Goal: Information Seeking & Learning: Check status

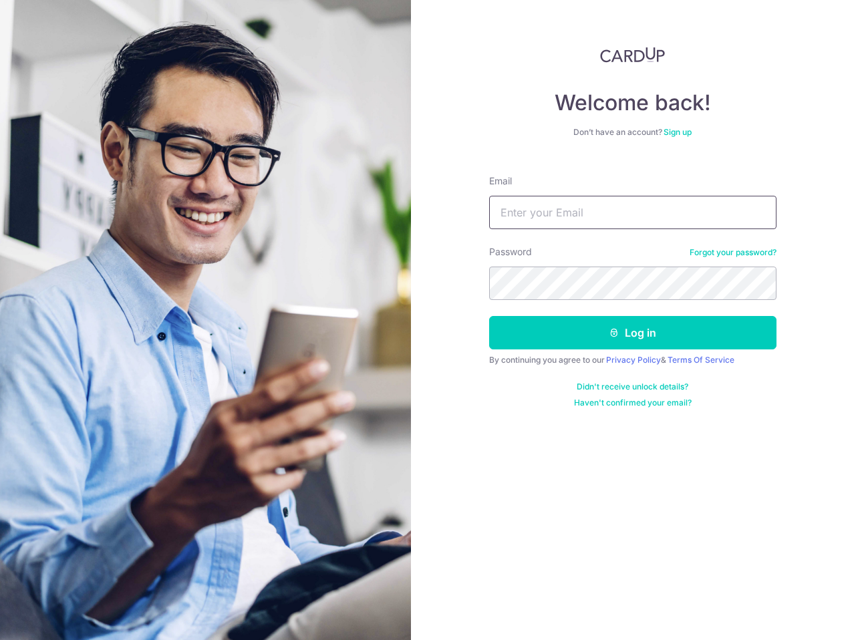
click at [592, 220] on input "Email" at bounding box center [632, 212] width 287 height 33
type input "[EMAIL_ADDRESS][DOMAIN_NAME]"
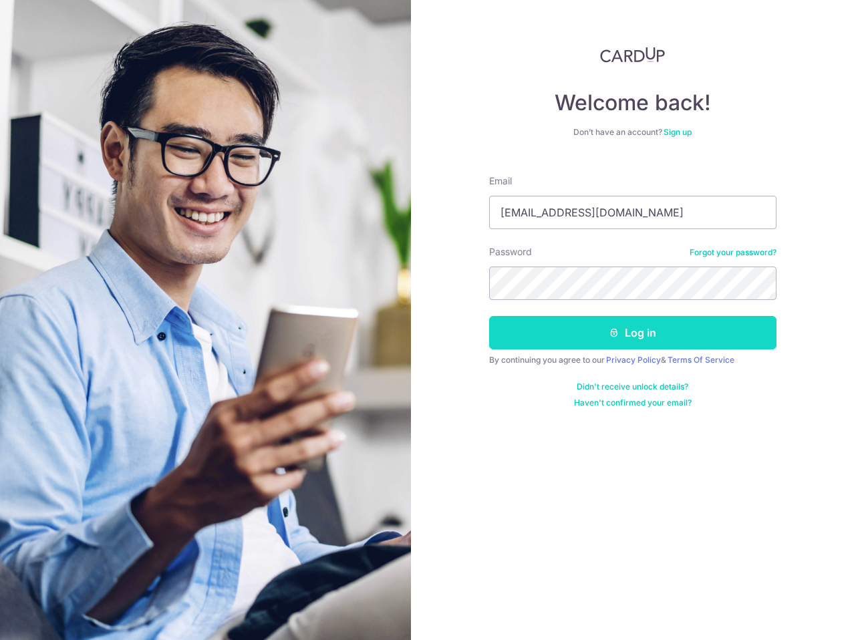
click at [598, 329] on button "Log in" at bounding box center [632, 332] width 287 height 33
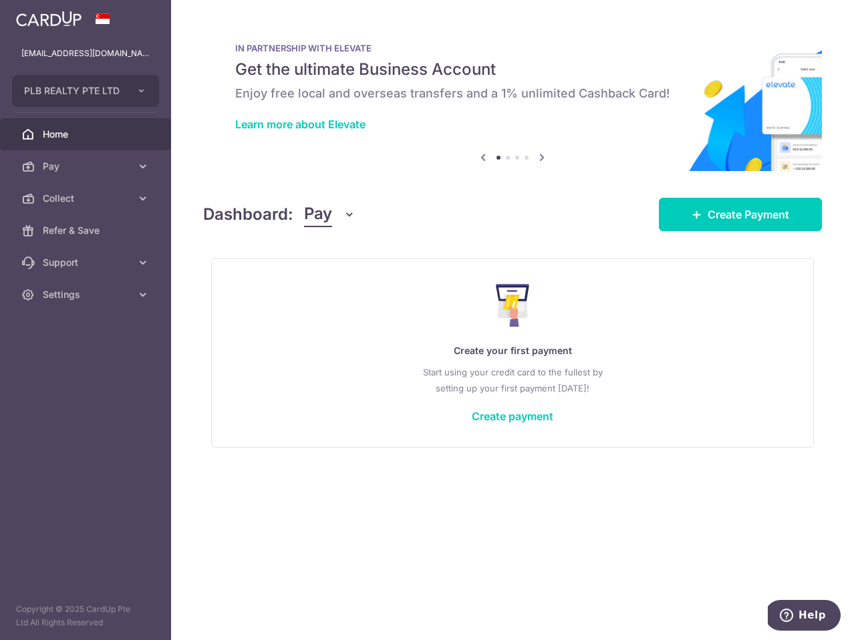
click at [294, 214] on div "Dashboard: Pay Pay Collect" at bounding box center [279, 214] width 152 height 25
click at [352, 215] on icon "button" at bounding box center [349, 214] width 13 height 13
click at [330, 287] on link "Collect" at bounding box center [374, 284] width 139 height 32
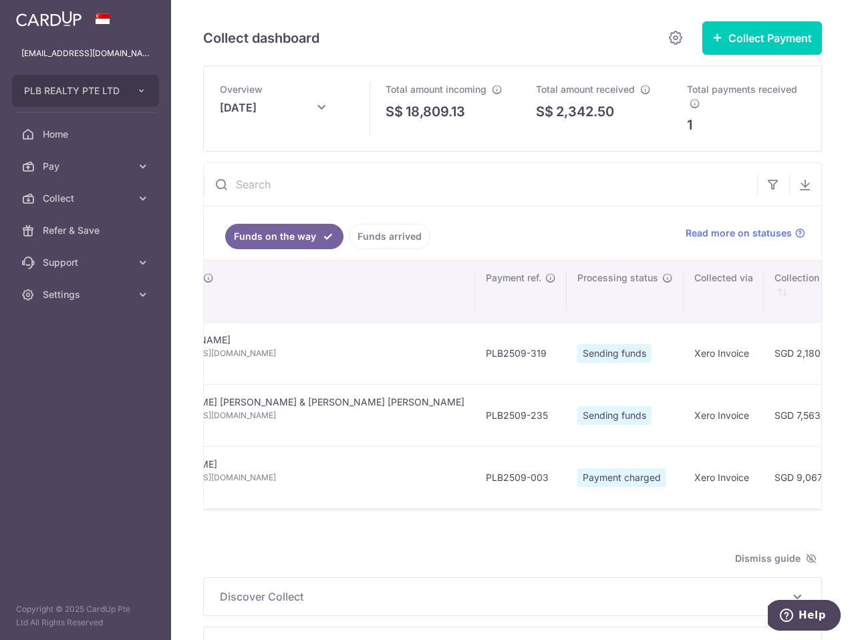
scroll to position [0, 458]
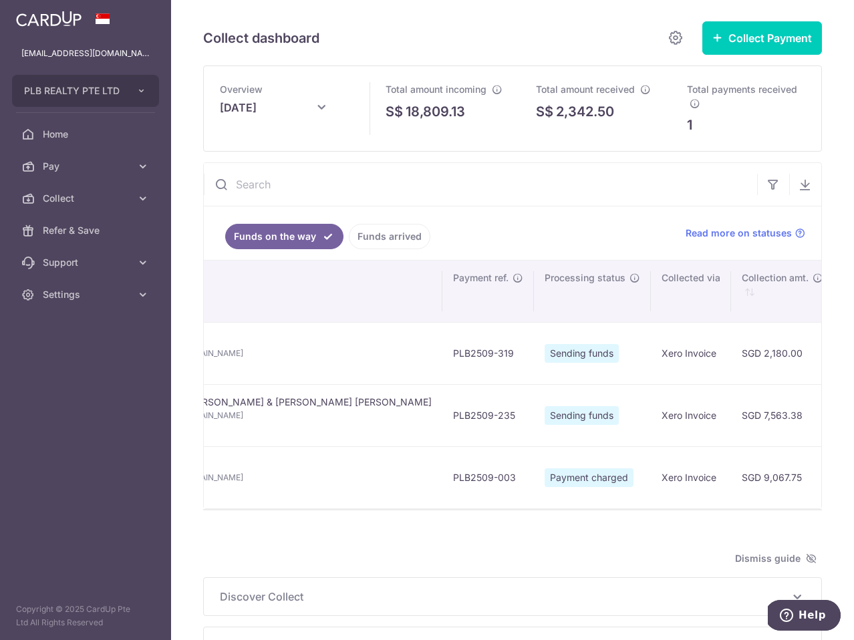
click at [390, 239] on link "Funds arrived" at bounding box center [390, 236] width 82 height 25
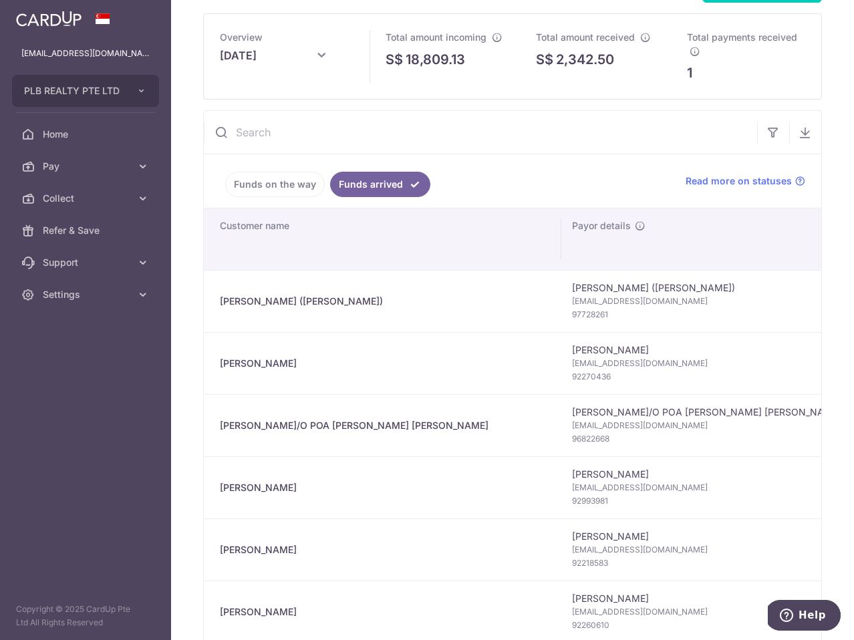
scroll to position [0, 0]
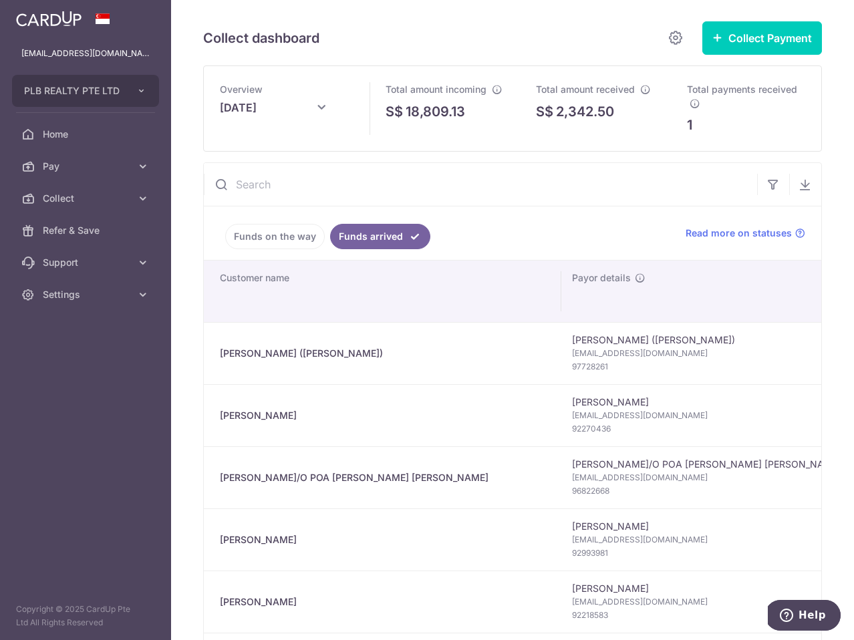
click at [253, 94] on span "Overview" at bounding box center [241, 89] width 43 height 11
click at [263, 100] on input "[DATE]" at bounding box center [287, 111] width 134 height 33
click at [263, 143] on select "Jan Feb Mar Apr May Jun [DATE] Aug Sep Oct Nov Dec" at bounding box center [255, 145] width 35 height 11
click at [322, 145] on select "2015 2016 2017 2018 2019 2020 2021 2022 2023 2024 2025 2026 2027 2028 2029 2030…" at bounding box center [317, 145] width 35 height 11
click at [273, 151] on div "Prev Next Jan Feb Mar Apr May Jun [DATE] Aug Sep Oct Nov [DATE] 2015 2016 2017 …" at bounding box center [286, 145] width 213 height 32
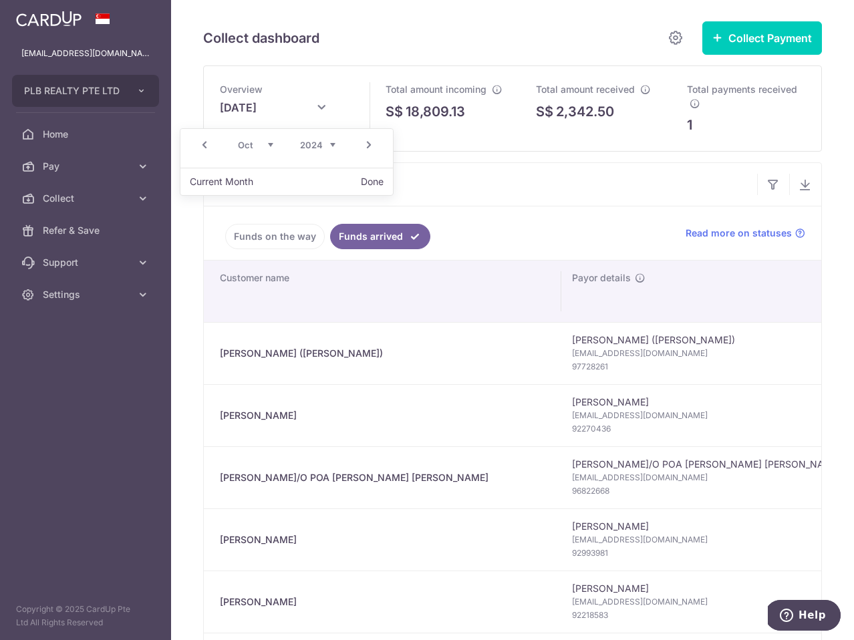
click at [265, 145] on select "Jan Feb Mar Apr May Jun [DATE] Aug Sep Oct Nov Dec" at bounding box center [255, 145] width 35 height 11
click at [369, 182] on button "Done" at bounding box center [373, 182] width 34 height 18
click at [722, 127] on div "1" at bounding box center [746, 125] width 118 height 20
type input "[DATE]"
click at [285, 113] on input "[DATE]" at bounding box center [287, 111] width 134 height 33
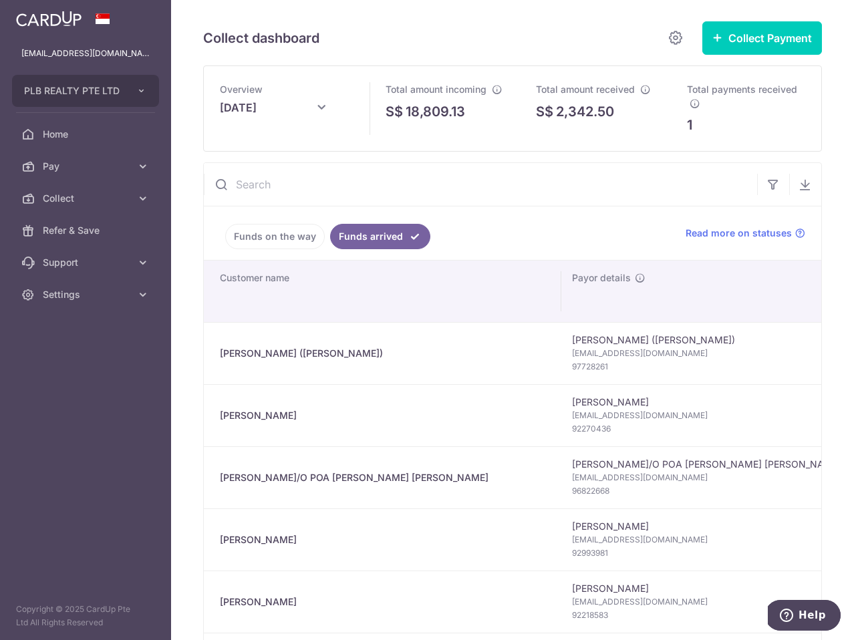
click at [282, 140] on div "Overview [DATE]" at bounding box center [287, 108] width 166 height 85
click at [258, 239] on link "Funds on the way" at bounding box center [275, 236] width 100 height 25
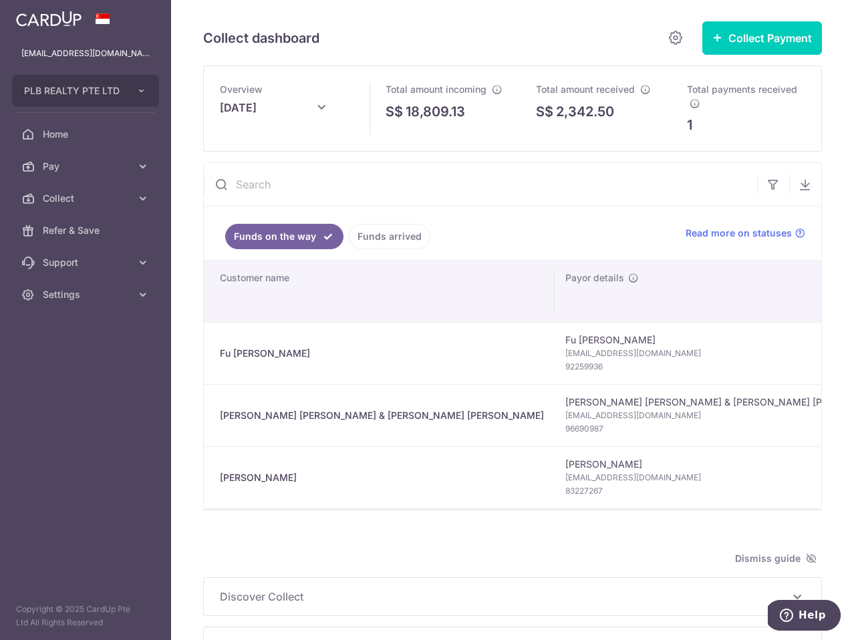
click at [383, 231] on link "Funds arrived" at bounding box center [390, 236] width 82 height 25
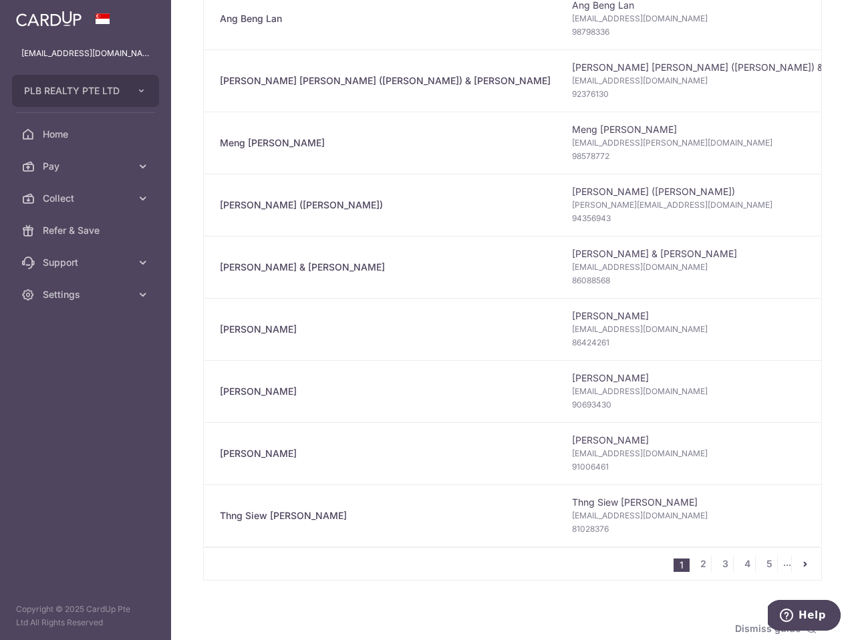
scroll to position [1188, 0]
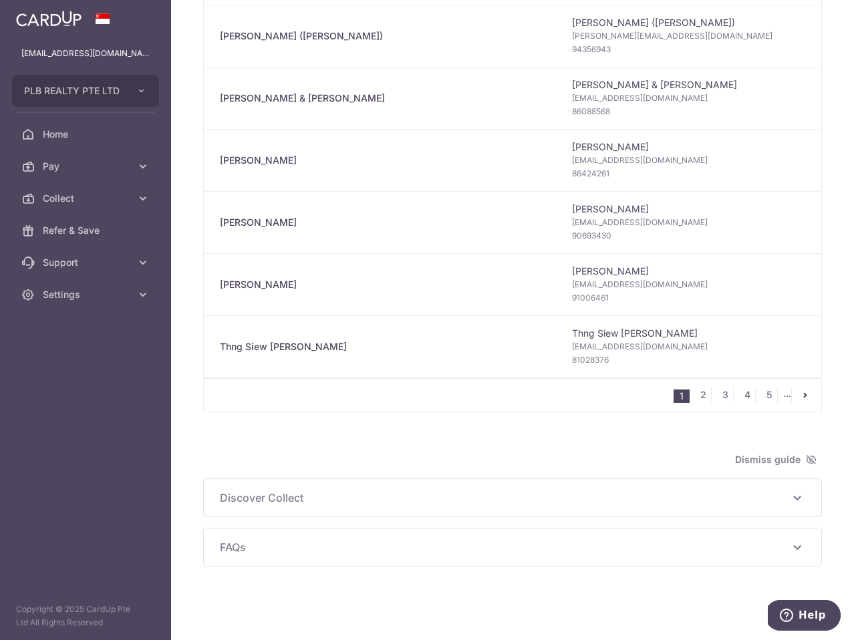
click at [801, 396] on icon "pager" at bounding box center [805, 395] width 11 height 11
click at [774, 397] on link "5" at bounding box center [769, 395] width 16 height 16
click at [781, 397] on ul "1 2 3 4 5 ..." at bounding box center [748, 395] width 148 height 16
click at [783, 396] on li "..." at bounding box center [787, 395] width 9 height 16
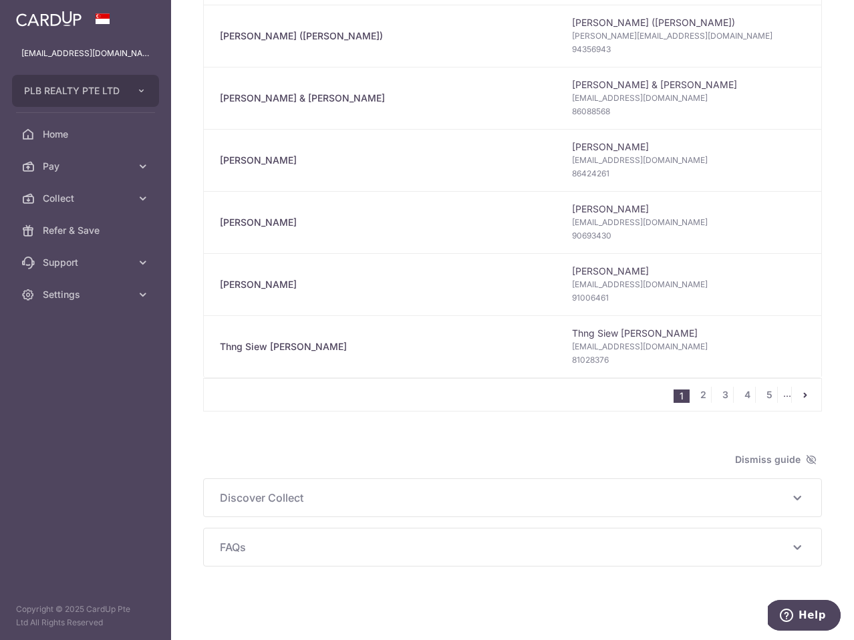
click at [785, 396] on li "..." at bounding box center [787, 395] width 9 height 16
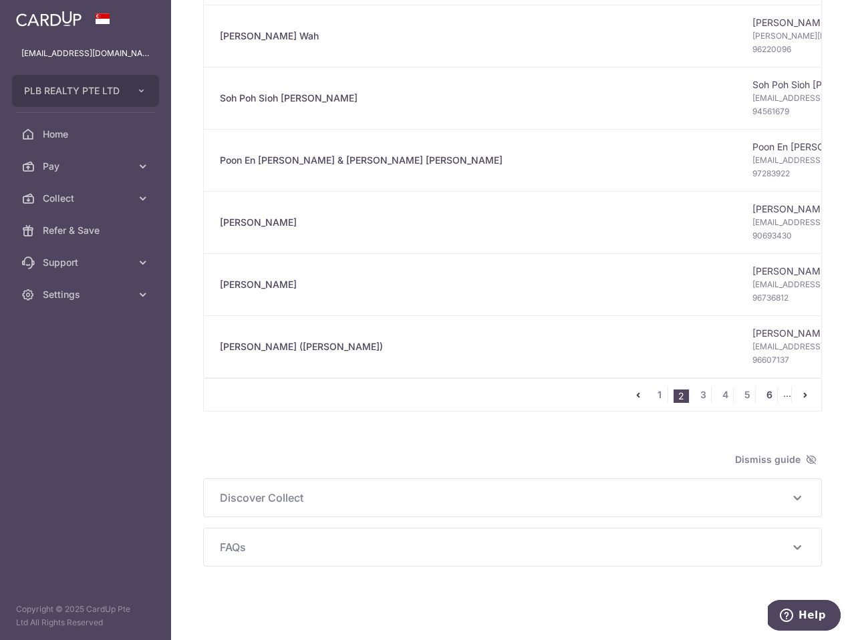
click at [773, 394] on link "6" at bounding box center [769, 395] width 16 height 16
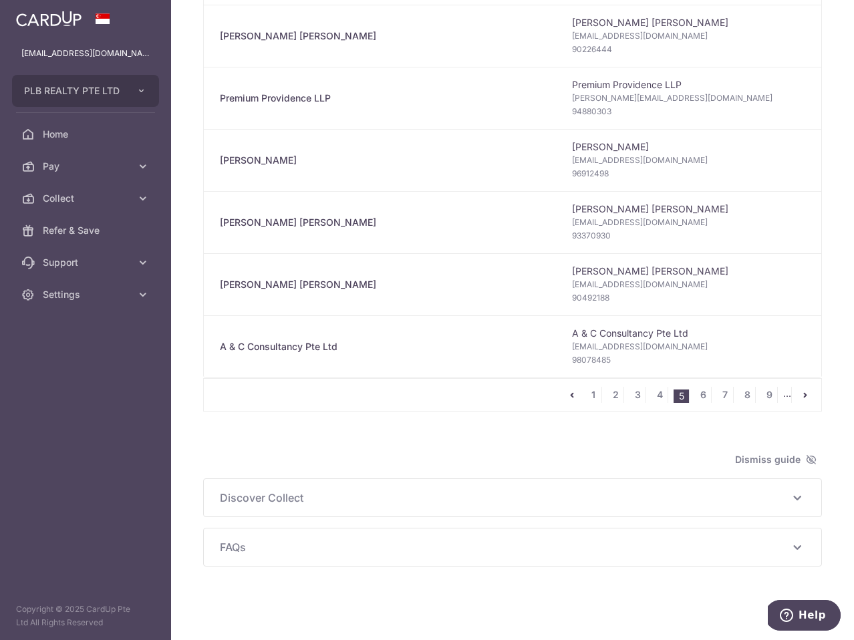
click at [771, 394] on link "9" at bounding box center [769, 395] width 16 height 16
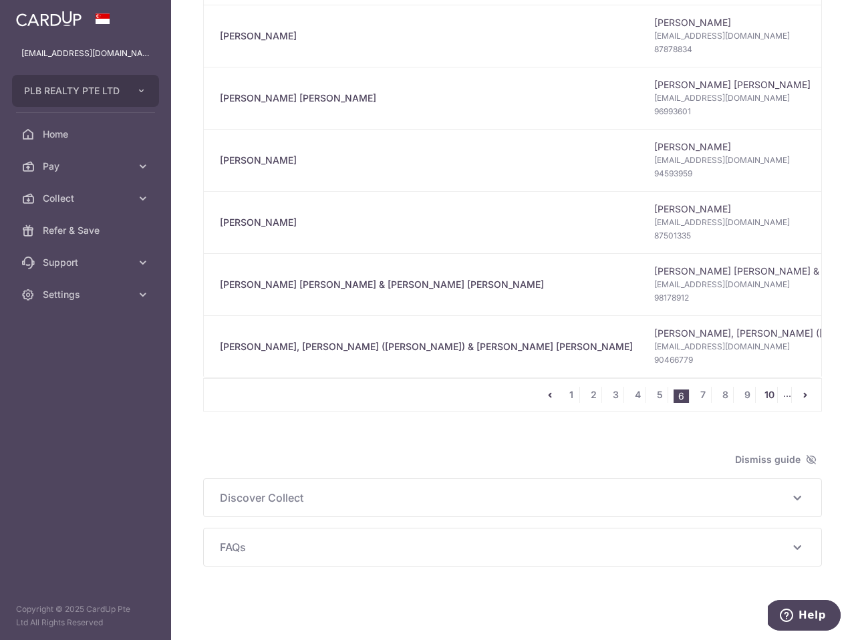
click at [775, 400] on link "10" at bounding box center [769, 395] width 16 height 16
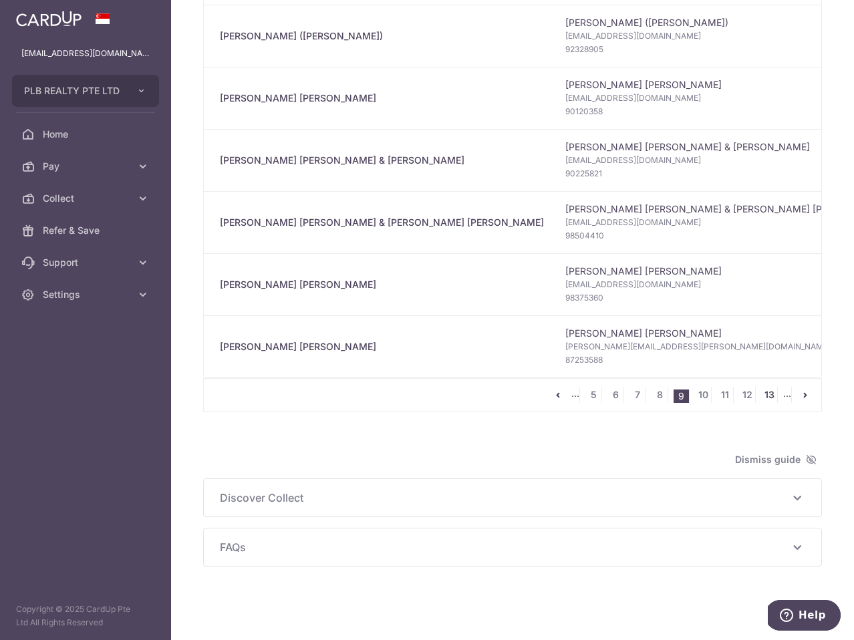
click at [774, 399] on link "13" at bounding box center [769, 395] width 16 height 16
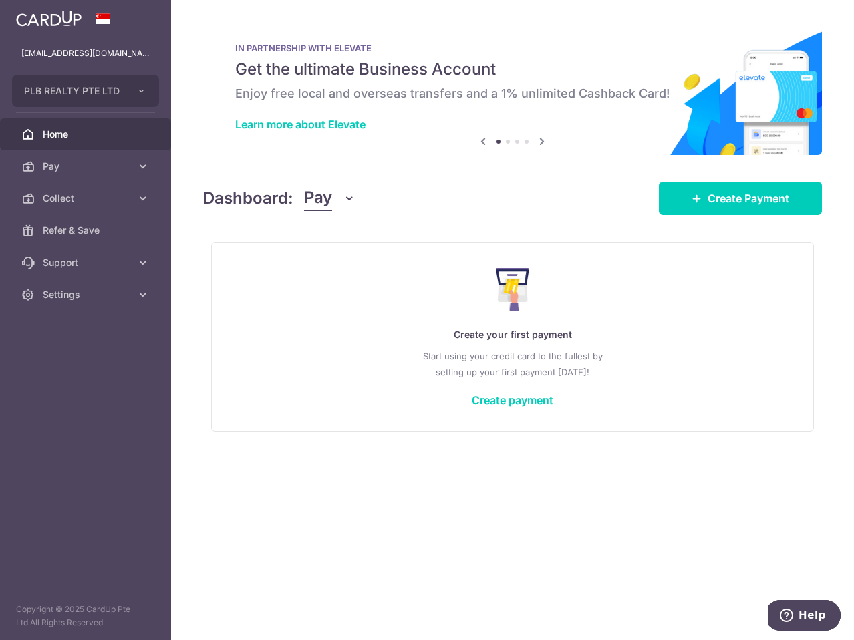
click at [325, 195] on span "Pay" at bounding box center [318, 198] width 28 height 25
click at [344, 267] on link "Collect" at bounding box center [374, 268] width 139 height 32
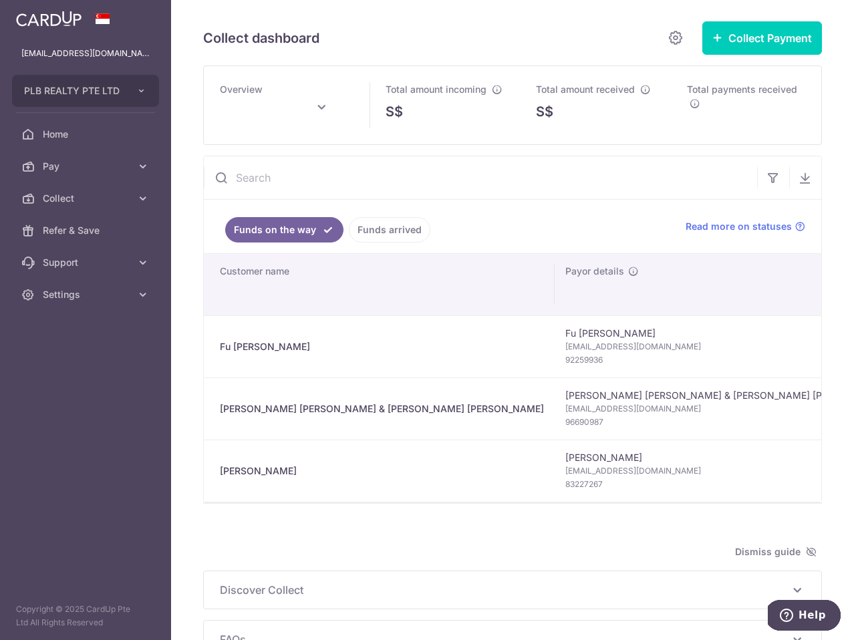
click at [318, 104] on icon at bounding box center [321, 108] width 16 height 16
click at [271, 148] on select "Jan Feb Mar Apr May Jun [DATE] Aug Sep Oct Nov Dec" at bounding box center [255, 145] width 35 height 11
click at [323, 140] on select "2015 2016 2017 2018 2019 2020 2021 2022 2023 2024 2025 2026 2027 2028 2029 2030…" at bounding box center [317, 145] width 35 height 11
click at [383, 184] on button "Done" at bounding box center [373, 182] width 34 height 18
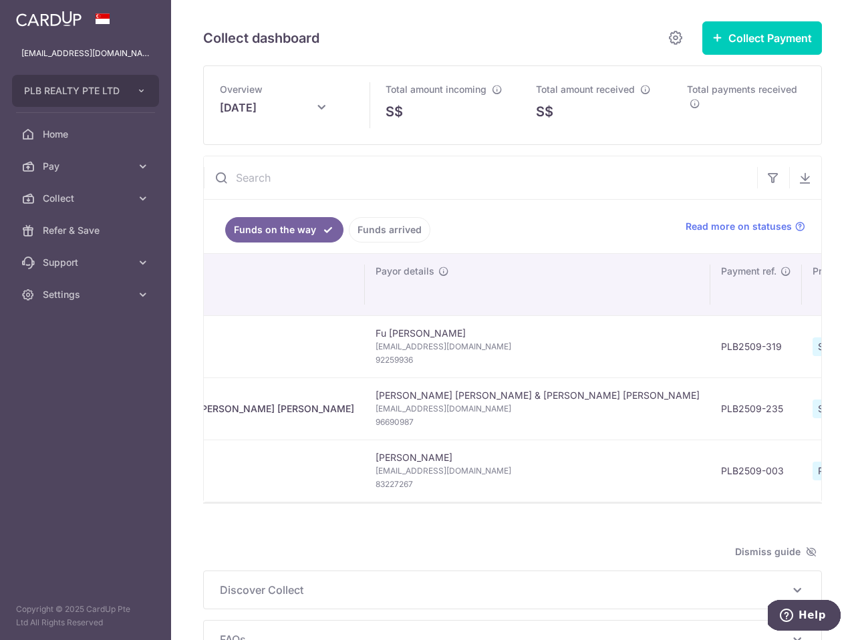
scroll to position [0, 219]
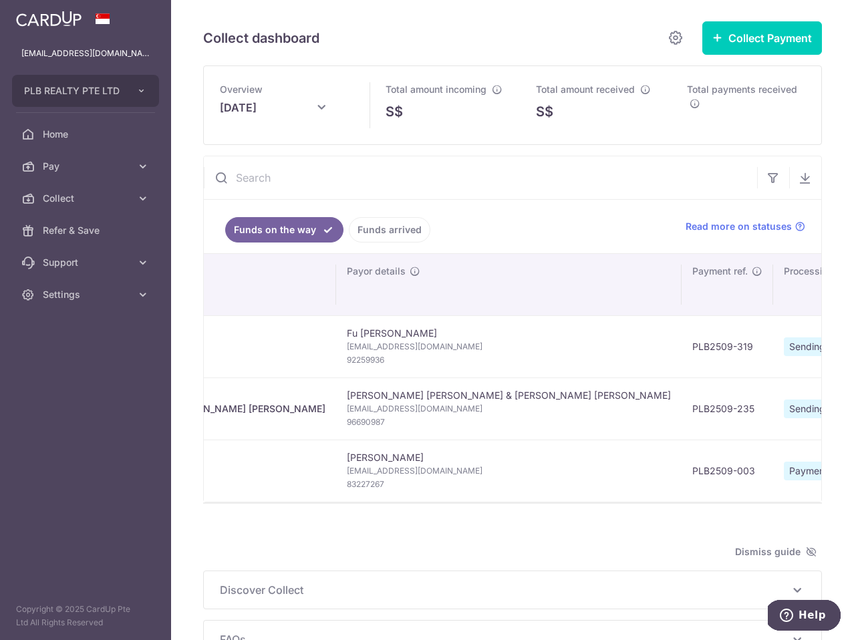
click at [406, 231] on link "Funds arrived" at bounding box center [390, 229] width 82 height 25
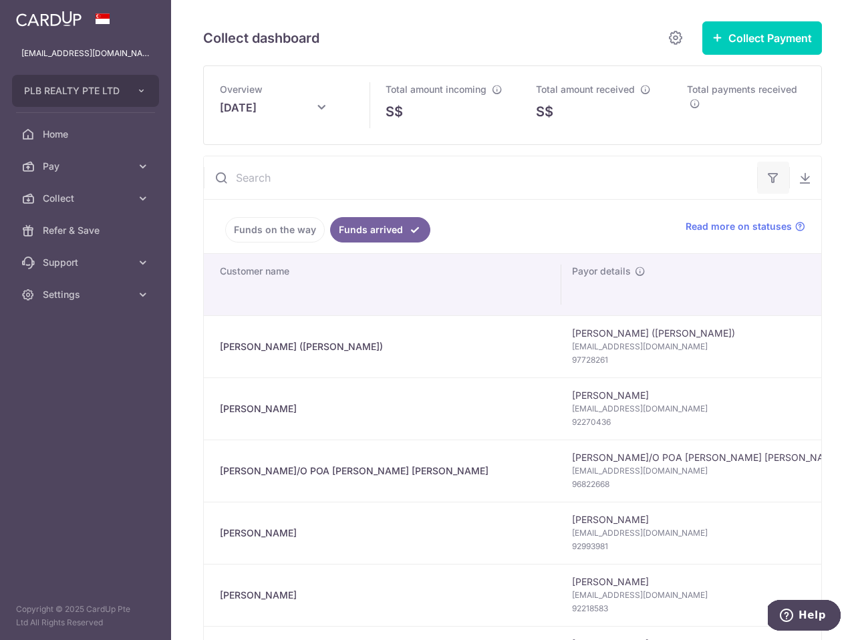
click at [765, 174] on button "button" at bounding box center [773, 178] width 32 height 32
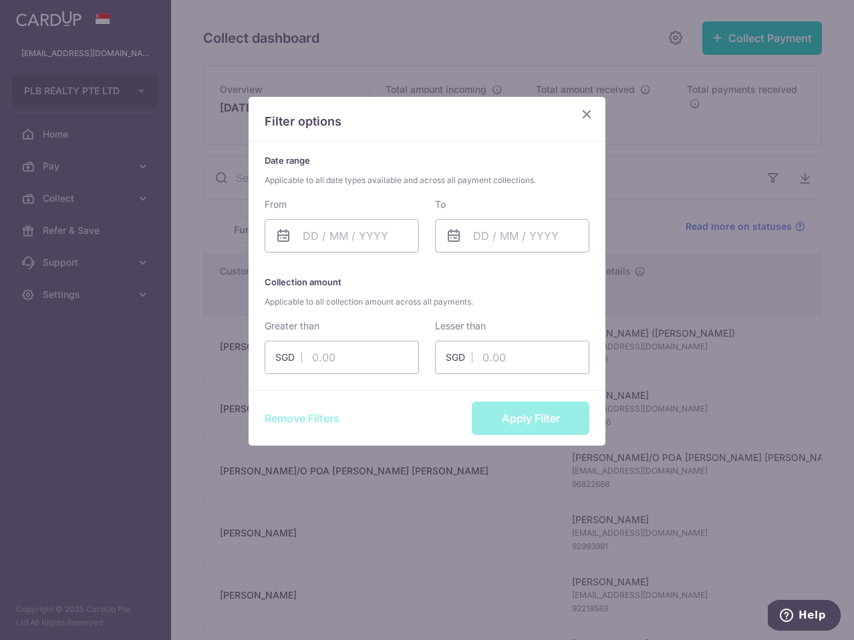
click at [583, 114] on icon "Close" at bounding box center [587, 114] width 16 height 17
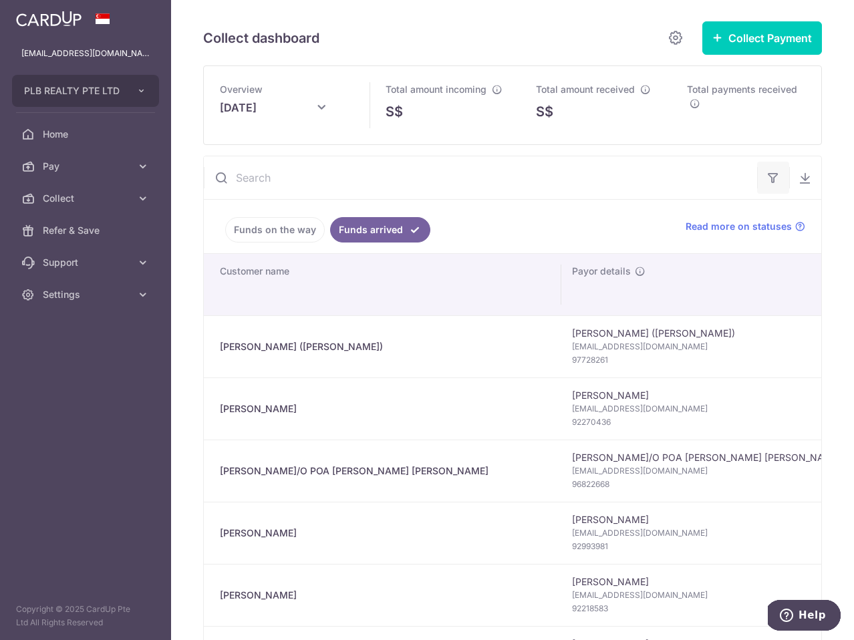
click at [771, 176] on icon "button" at bounding box center [773, 177] width 13 height 13
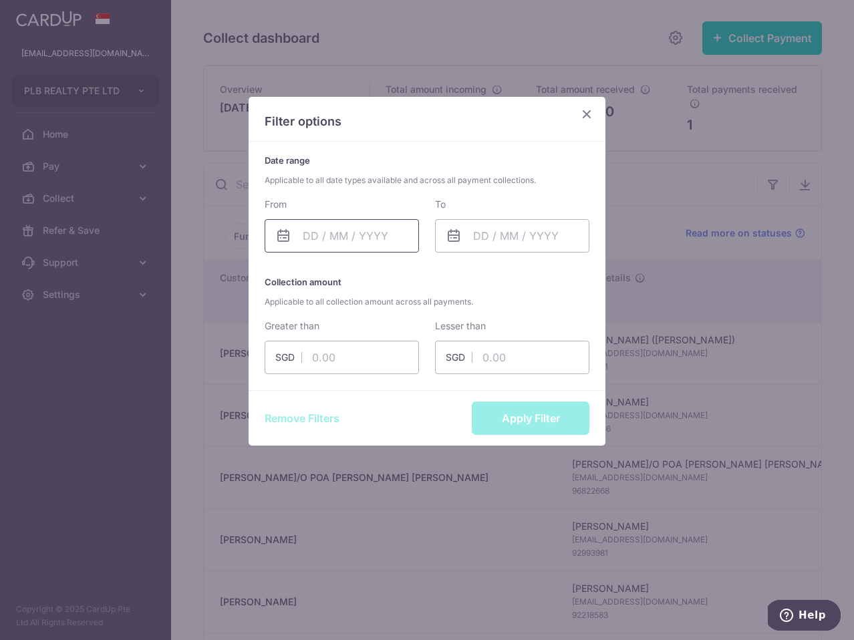
click at [369, 231] on input "text" at bounding box center [342, 235] width 154 height 33
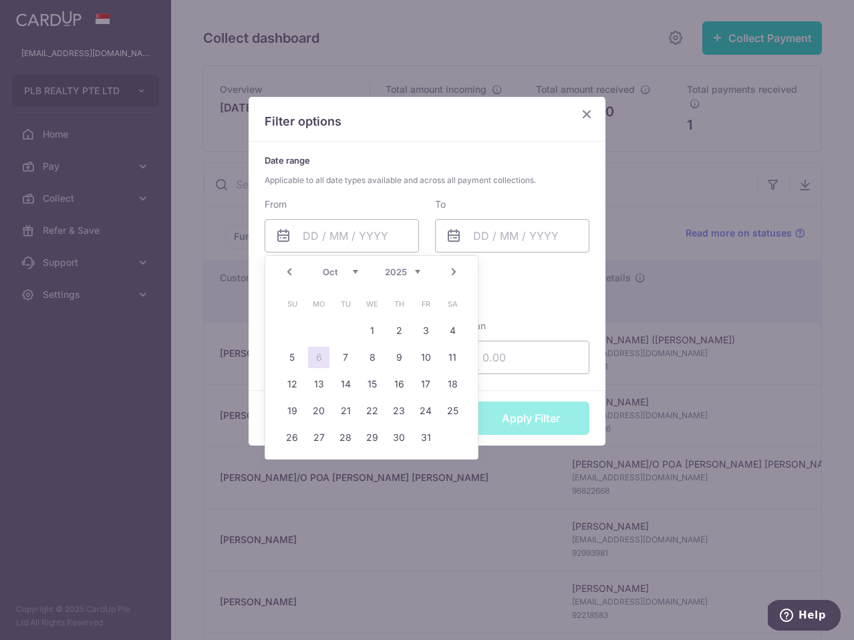
click at [396, 271] on select "2015 2016 2017 2018 2019 2020 2021 2022 2023 2024 2025 2026 2027 2028 2029 2030…" at bounding box center [402, 272] width 35 height 11
drag, startPoint x: 396, startPoint y: 271, endPoint x: 344, endPoint y: 265, distance: 52.5
click at [344, 265] on div "Prev Next Jan Feb Mar Apr May Jun [DATE] Aug Sep Oct Nov [DATE] 2015 2016 2017 …" at bounding box center [371, 272] width 213 height 32
click at [343, 277] on div "Prev Next Jan Feb Mar Apr May Jun [DATE] Aug Sep Oct Nov [DATE] 2015 2016 2017 …" at bounding box center [371, 272] width 213 height 32
click at [327, 273] on select "Jan Feb Mar Apr May Jun [DATE] Aug Sep Oct Nov Dec" at bounding box center [340, 272] width 35 height 11
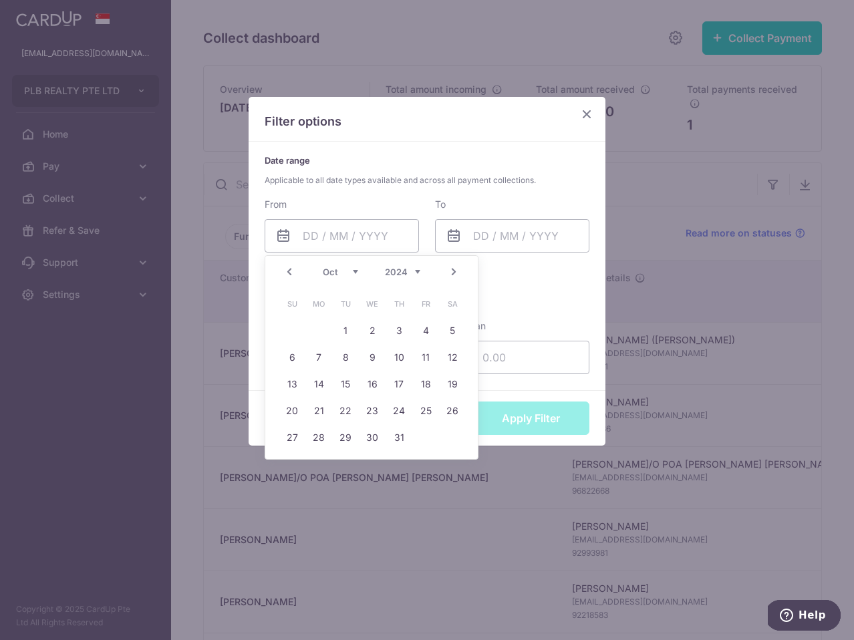
type input "[DATE]"
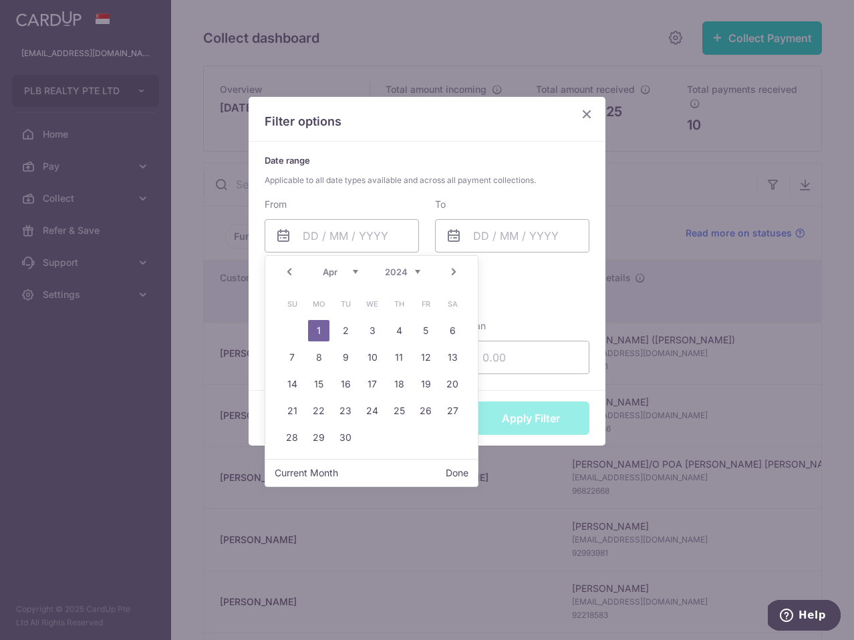
click at [350, 268] on select "Jan Feb Mar Apr May Jun [DATE] Aug Sep Oct Nov Dec" at bounding box center [340, 272] width 35 height 11
click at [400, 332] on link "4" at bounding box center [398, 330] width 21 height 21
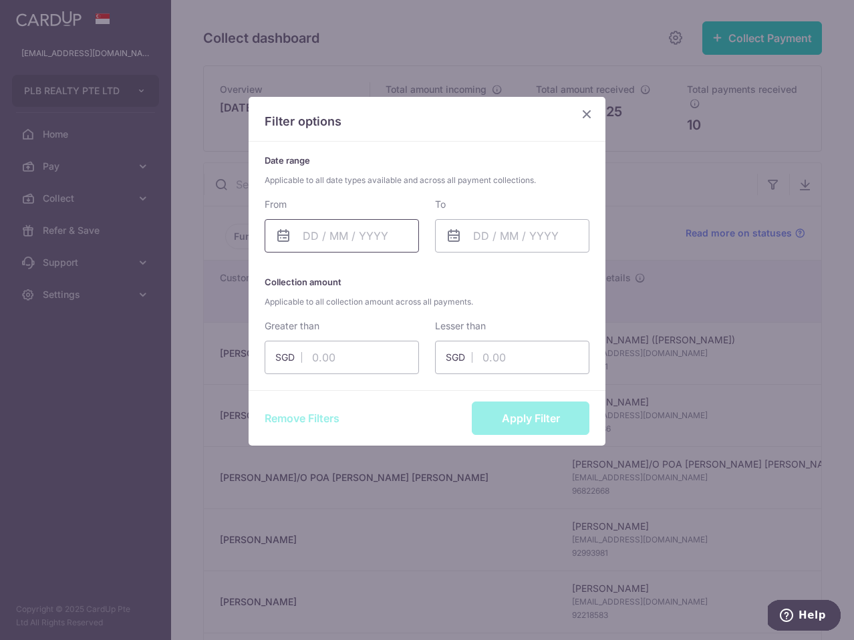
click at [373, 246] on input "text" at bounding box center [342, 235] width 154 height 33
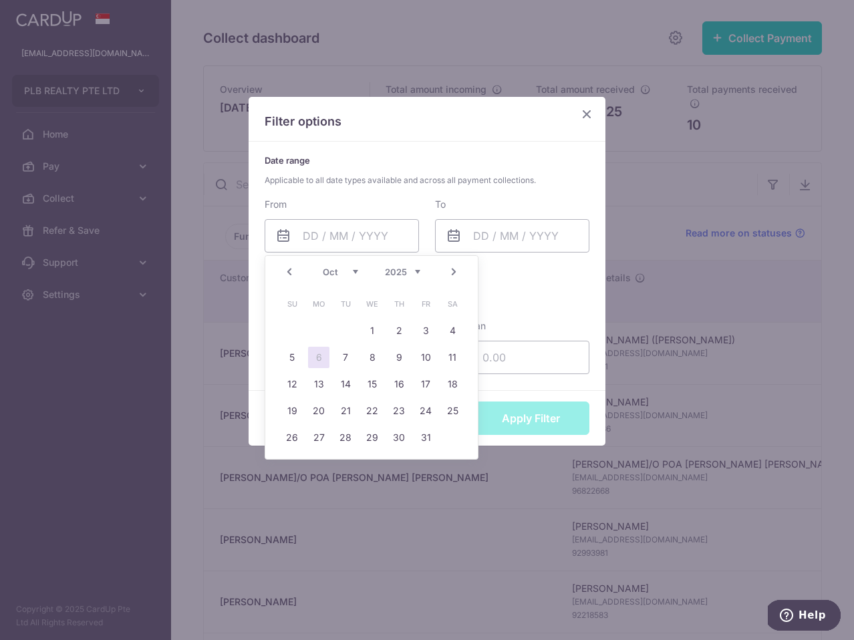
click at [360, 268] on div "Jan Feb Mar Apr May Jun [DATE] Aug Sep Oct Nov [DATE] 2016 2017 2018 2019 2020 …" at bounding box center [372, 272] width 98 height 11
click at [357, 269] on select "Jan Feb Mar Apr May Jun [DATE] Aug Sep Oct Nov Dec" at bounding box center [340, 272] width 35 height 11
click at [421, 333] on link "4" at bounding box center [425, 330] width 21 height 21
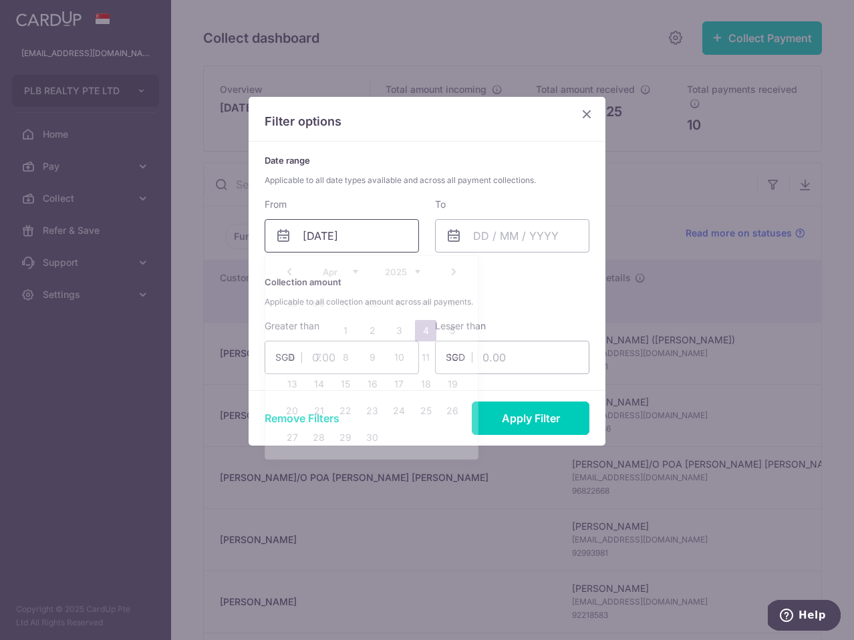
click at [370, 238] on input "[DATE]" at bounding box center [342, 235] width 154 height 33
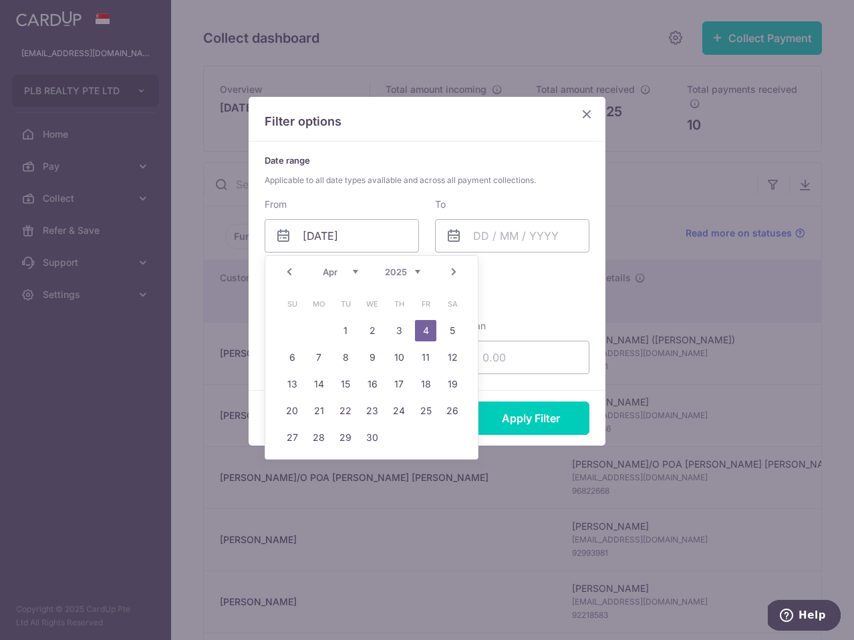
click at [407, 271] on select "2015 2016 2017 2018 2019 2020 2021 2022 2023 2024 2025 2026 2027 2028 2029 2030…" at bounding box center [402, 272] width 35 height 11
click at [391, 331] on link "4" at bounding box center [398, 330] width 21 height 21
type input "[DATE]"
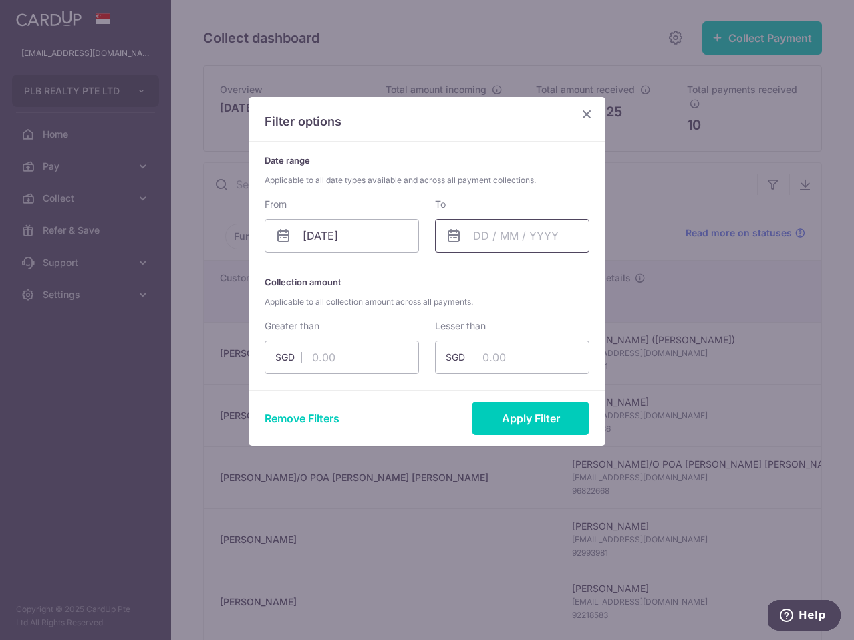
click at [491, 247] on input "text" at bounding box center [512, 235] width 154 height 33
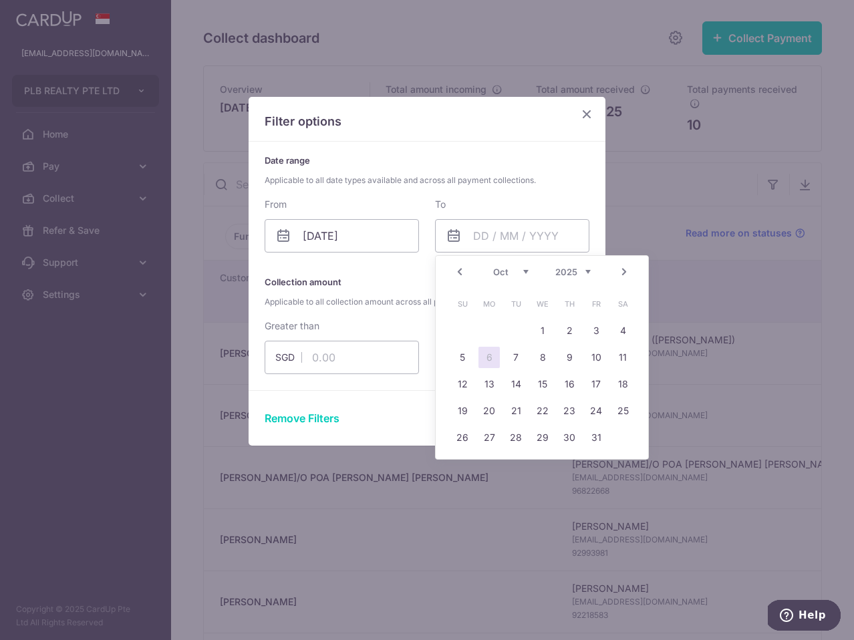
click at [557, 273] on select "2015 2016 2017 2018 2019 2020 2021 2022 2023 2024 2025 2026 2027 2028 2029 2030…" at bounding box center [572, 272] width 35 height 11
click at [510, 275] on select "Jan Feb Mar Apr May Jun [DATE] Aug Sep Oct Nov Dec" at bounding box center [510, 272] width 35 height 11
click at [563, 331] on link "4" at bounding box center [569, 330] width 21 height 21
type input "[DATE]"
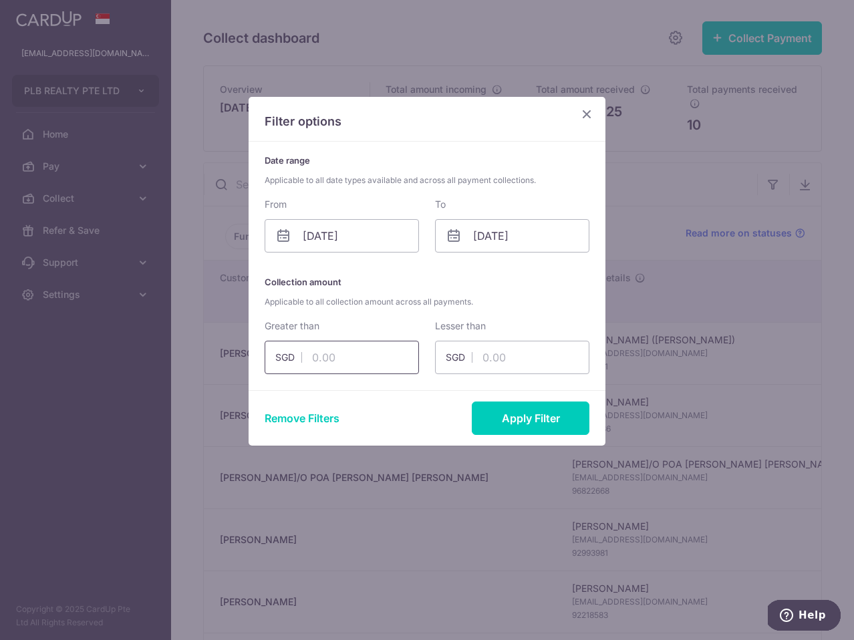
click at [374, 358] on input "text" at bounding box center [342, 357] width 154 height 33
click at [517, 366] on input "text" at bounding box center [512, 357] width 154 height 33
type input "1635"
click at [541, 425] on button "Apply Filter" at bounding box center [531, 418] width 118 height 33
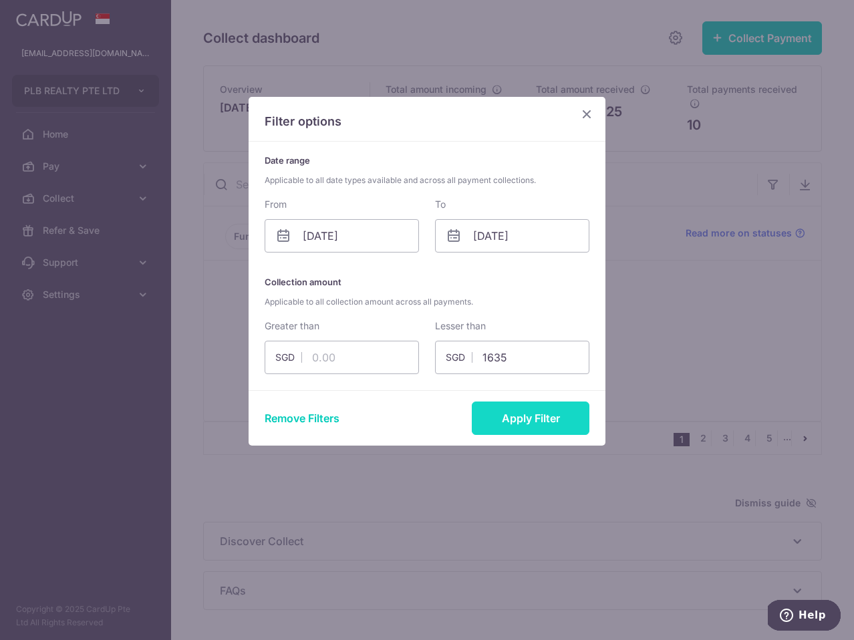
click at [533, 417] on button "Apply Filter" at bounding box center [531, 418] width 118 height 33
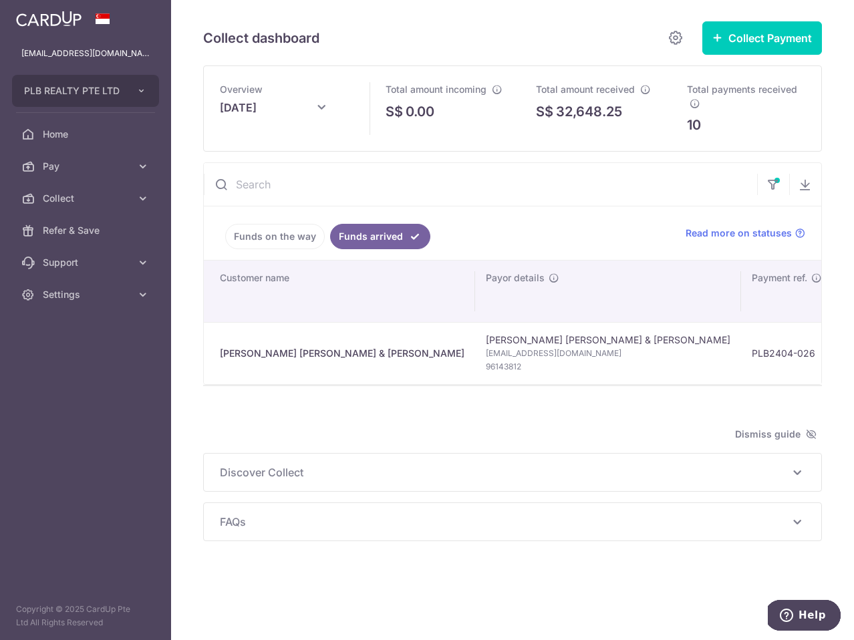
click at [533, 417] on div "Overview [DATE] Total amount incoming S$ 0.00 Total amount received S$ 32,648.25" at bounding box center [512, 303] width 619 height 476
click at [731, 355] on td "PLB2404-026" at bounding box center [777, 353] width 92 height 62
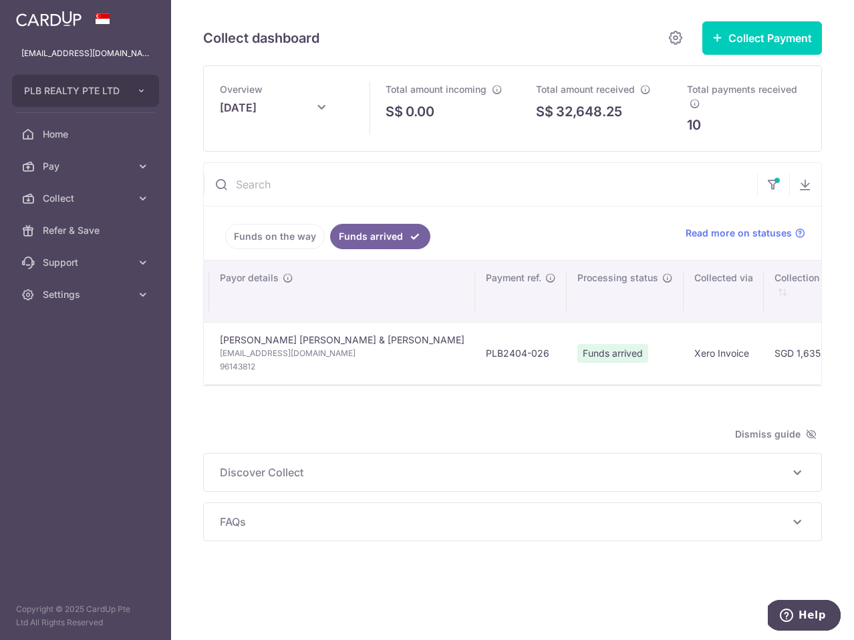
scroll to position [0, 0]
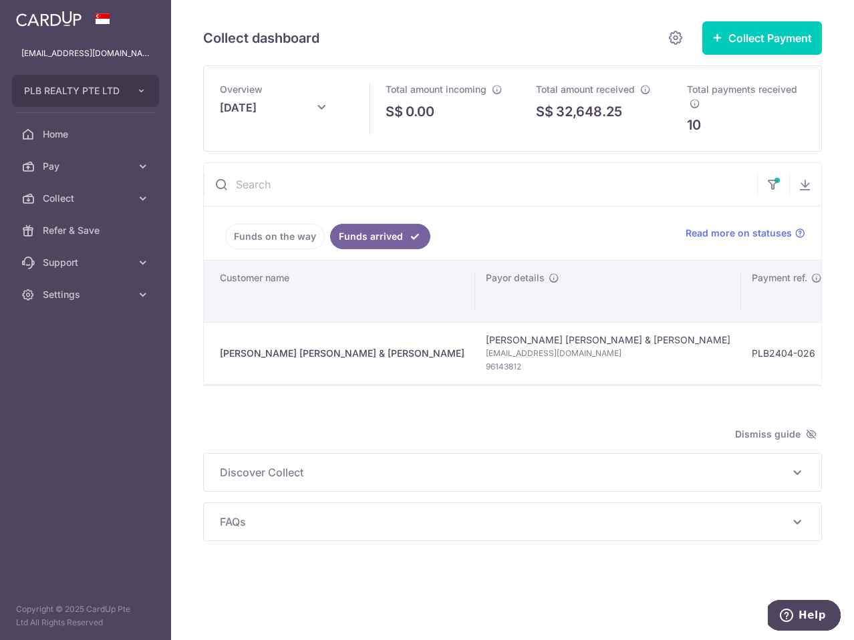
click at [475, 337] on td "[PERSON_NAME] [PERSON_NAME] & [PERSON_NAME] [EMAIL_ADDRESS][DOMAIN_NAME] 961438…" at bounding box center [608, 353] width 266 height 62
click at [486, 350] on span "[EMAIL_ADDRESS][DOMAIN_NAME]" at bounding box center [608, 353] width 245 height 13
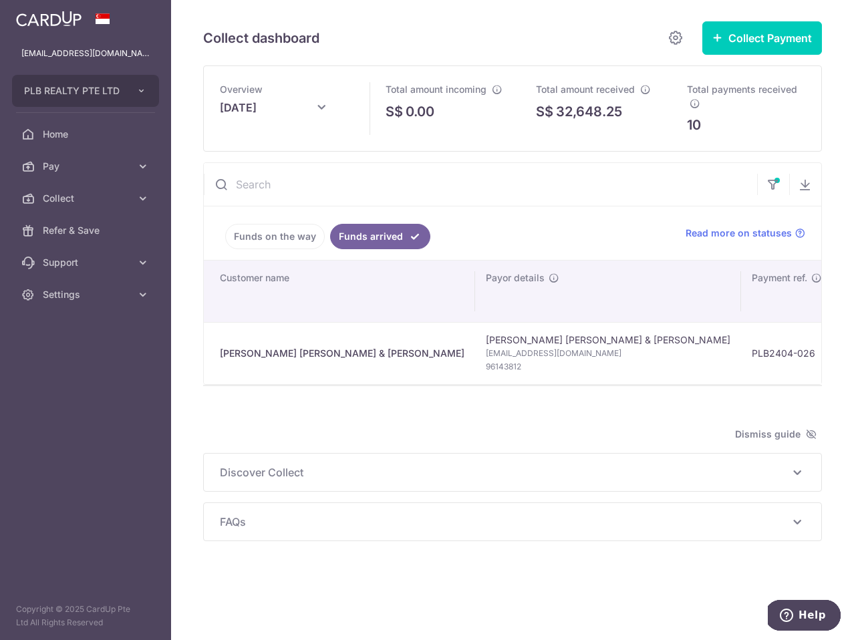
click at [486, 372] on span "96143812" at bounding box center [608, 366] width 245 height 13
click at [486, 361] on span "96143812" at bounding box center [608, 366] width 245 height 13
click at [486, 368] on span "96143812" at bounding box center [608, 366] width 245 height 13
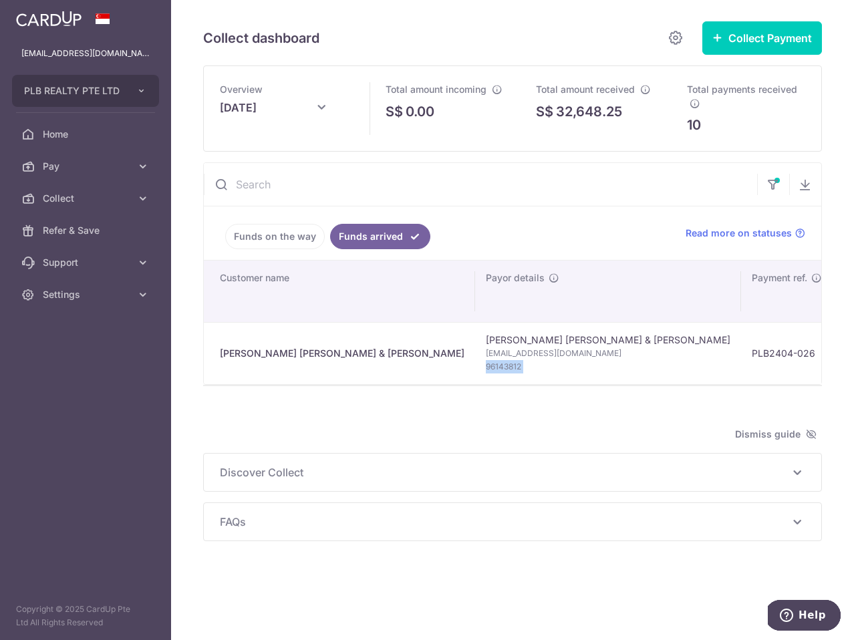
copy tr "96143812"
click at [475, 341] on td "[PERSON_NAME] [PERSON_NAME] & [PERSON_NAME] [EMAIL_ADDRESS][DOMAIN_NAME] 961438…" at bounding box center [608, 353] width 266 height 62
copy td "[PERSON_NAME] [PERSON_NAME] & [PERSON_NAME]"
